Goal: Book appointment/travel/reservation

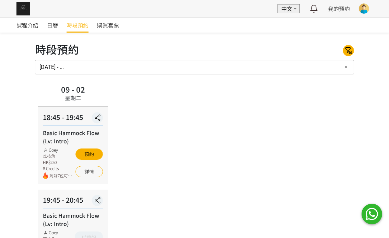
click at [81, 26] on span "時段預約" at bounding box center [77, 25] width 22 height 8
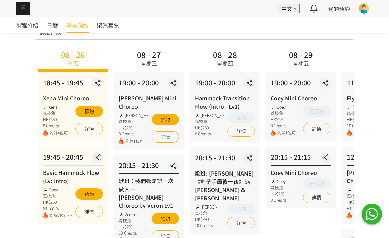
scroll to position [51, 0]
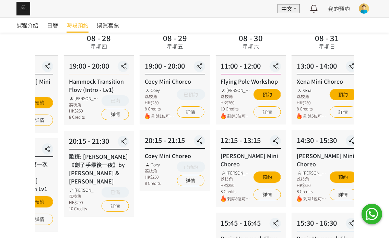
click at [192, 53] on div "08 - 29 星期五 19:00 - 20:00 Coey Mini Choreo Coey 荔枝角 HK$250 8 Credits 剩餘1位可預約 已預…" at bounding box center [175, 201] width 76 height 341
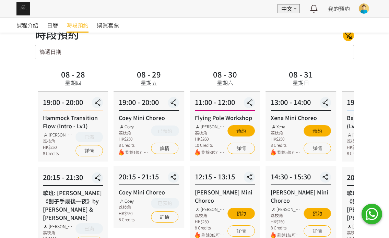
scroll to position [0, 0]
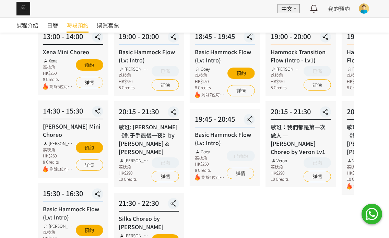
scroll to position [154, 0]
